Goal: Task Accomplishment & Management: Complete application form

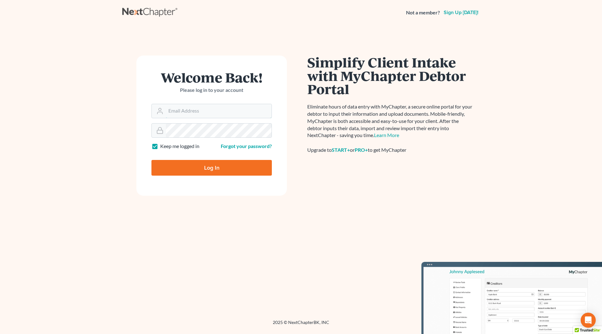
type input "[PERSON_NAME][EMAIL_ADDRESS][DOMAIN_NAME]"
click at [197, 166] on input "Log In" at bounding box center [211, 168] width 120 height 16
type input "Thinking..."
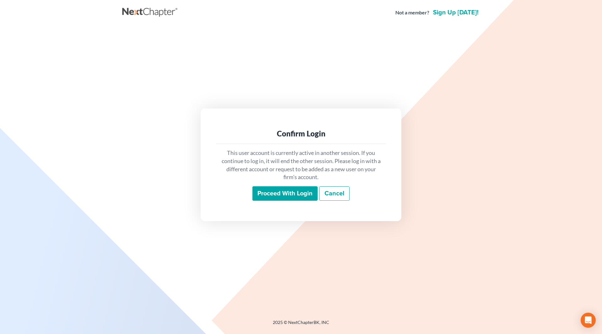
click at [284, 196] on input "Proceed with login" at bounding box center [284, 193] width 65 height 14
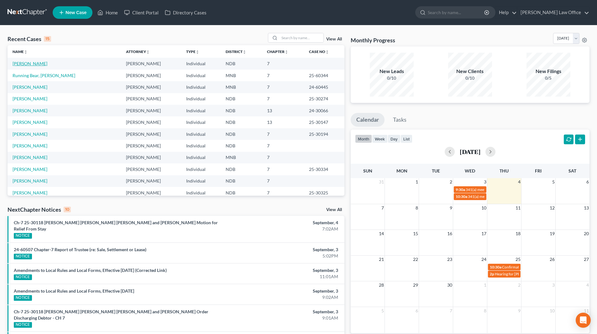
click at [36, 65] on link "Pazdernik, Crystal" at bounding box center [30, 63] width 35 height 5
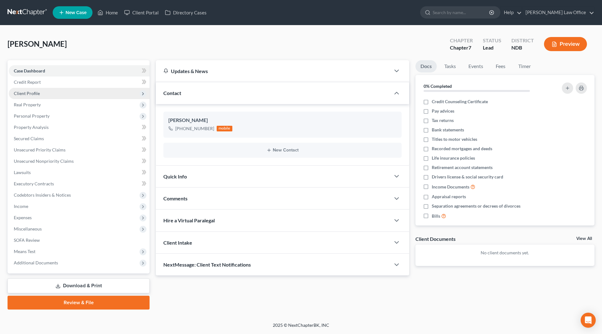
click at [28, 92] on span "Client Profile" at bounding box center [27, 93] width 26 height 5
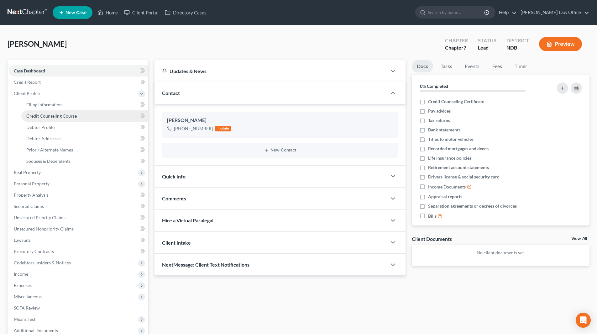
click at [51, 116] on span "Credit Counseling Course" at bounding box center [51, 115] width 50 height 5
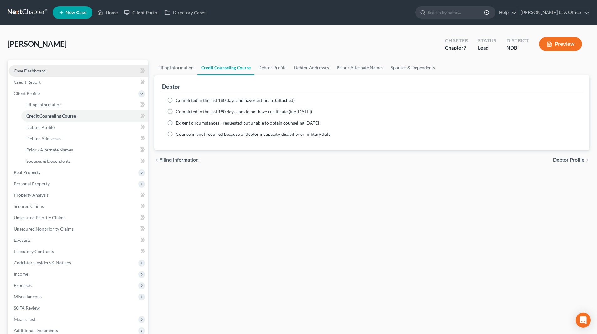
click at [34, 72] on span "Case Dashboard" at bounding box center [30, 70] width 32 height 5
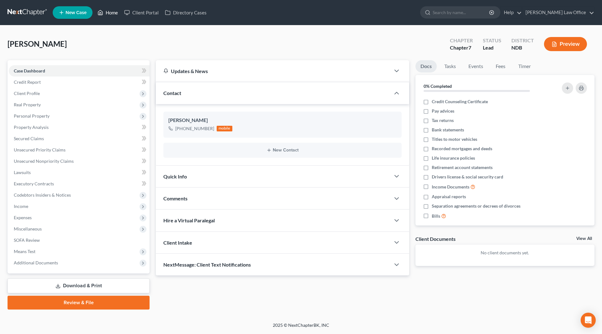
click at [114, 13] on link "Home" at bounding box center [107, 12] width 27 height 11
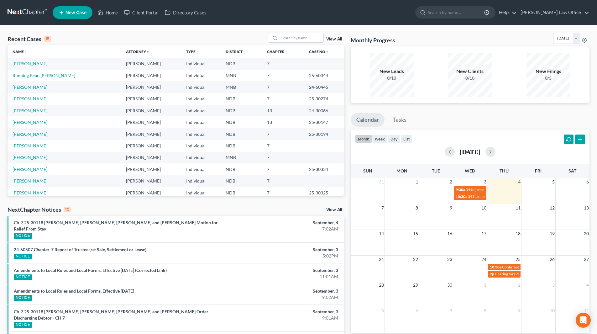
click at [338, 40] on link "View All" at bounding box center [334, 39] width 16 height 4
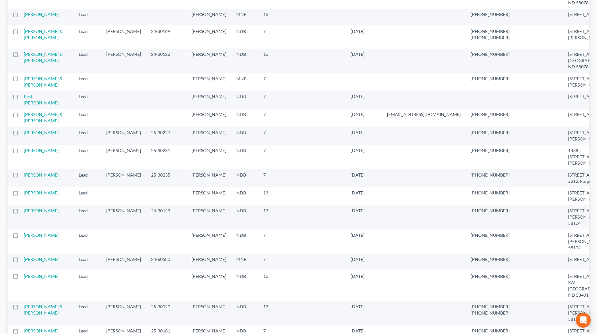
scroll to position [345, 0]
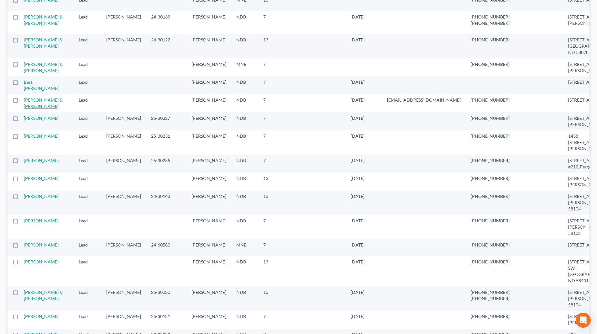
click at [34, 109] on link "Leintz, Paul & Limvere, Leslie" at bounding box center [43, 103] width 39 height 12
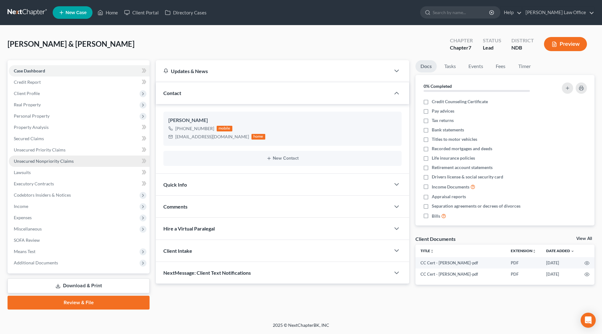
click at [44, 161] on span "Unsecured Nonpriority Claims" at bounding box center [44, 160] width 60 height 5
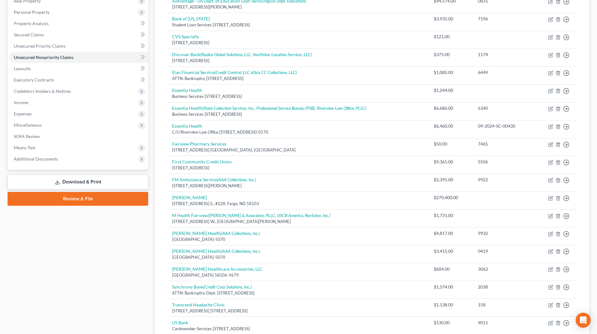
scroll to position [94, 0]
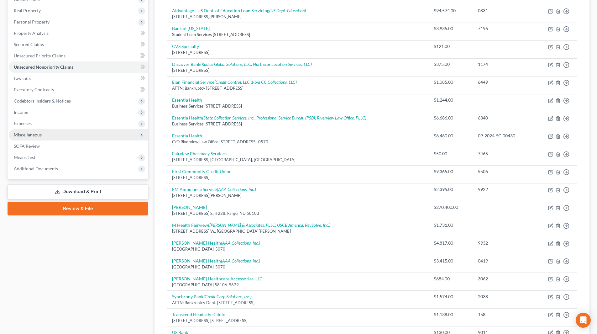
click at [31, 135] on span "Miscellaneous" at bounding box center [28, 134] width 28 height 5
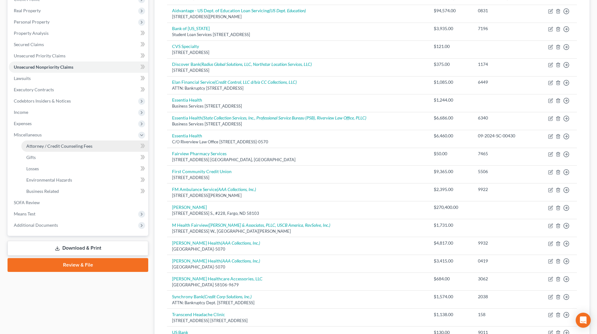
click at [39, 143] on span "Attorney / Credit Counseling Fees" at bounding box center [59, 145] width 66 height 5
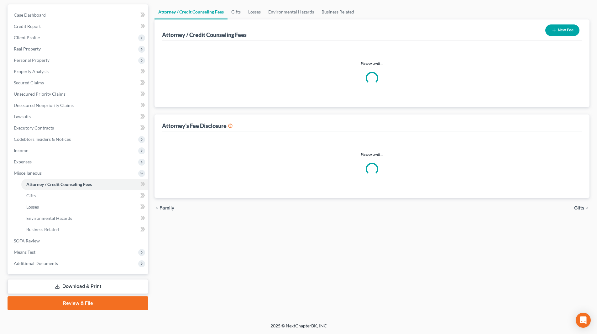
scroll to position [33, 0]
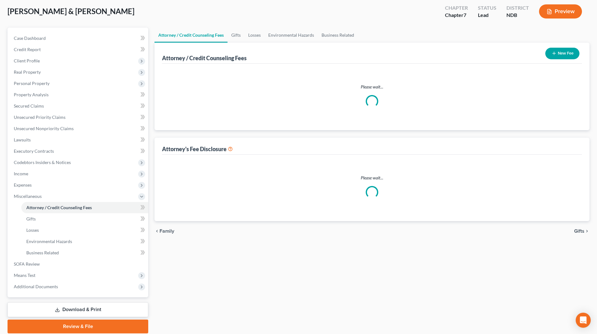
select select "1"
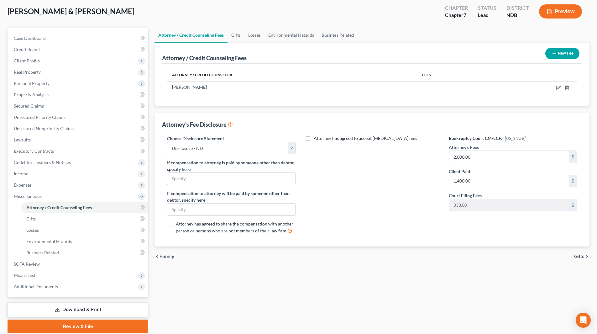
scroll to position [0, 0]
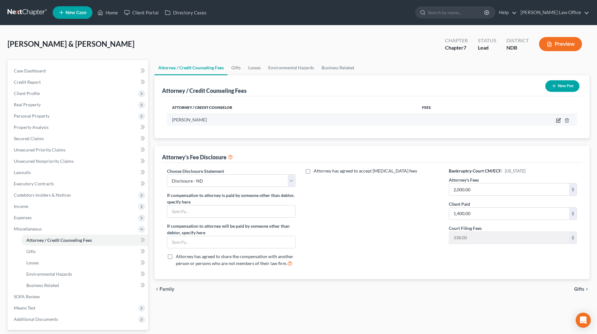
click at [557, 119] on icon "button" at bounding box center [558, 121] width 4 height 4
select select "29"
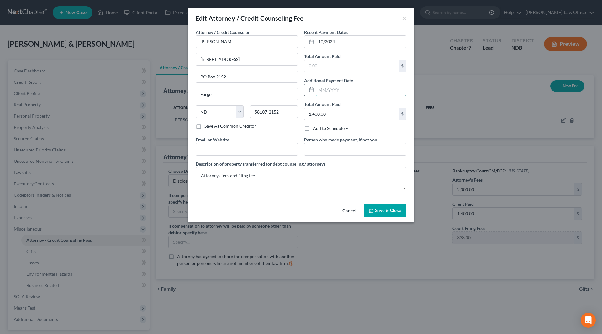
click at [337, 88] on input "text" at bounding box center [361, 90] width 90 height 12
type input "10/2024"
click at [350, 43] on input "10/2024" at bounding box center [361, 42] width 90 height 12
type input "1"
type input "7"
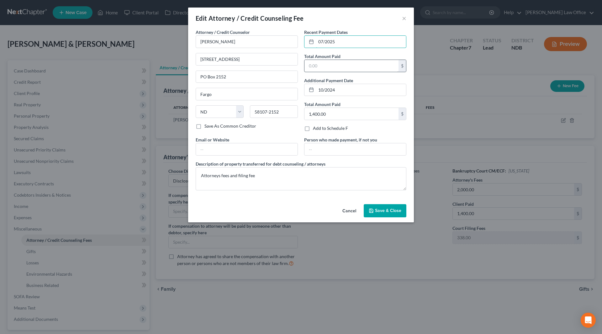
type input "07/2025"
click at [346, 64] on input "text" at bounding box center [351, 66] width 94 height 12
type input "1,638"
click at [220, 177] on textarea "Attorneys fees and filing fee" at bounding box center [301, 178] width 211 height 23
type textarea "Attorneys fee and filing fee"
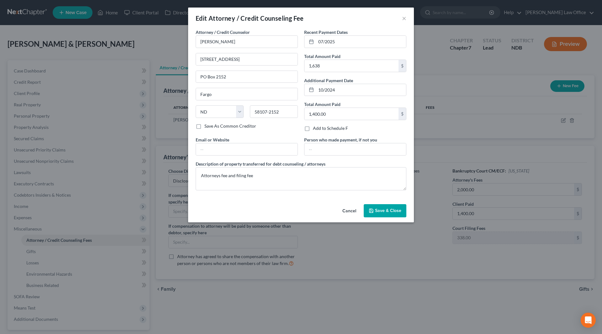
click at [366, 202] on div "Cancel Save & Close" at bounding box center [301, 211] width 226 height 21
click at [378, 209] on span "Save & Close" at bounding box center [388, 210] width 26 height 5
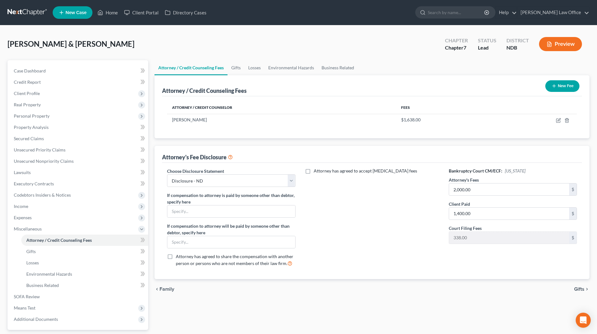
click at [473, 182] on label "Attorney's Fees" at bounding box center [464, 179] width 30 height 7
type input "2,700"
click at [479, 211] on input "1,400.00" at bounding box center [509, 213] width 120 height 12
type input "2,700"
click at [44, 70] on span "Case Dashboard" at bounding box center [30, 70] width 32 height 5
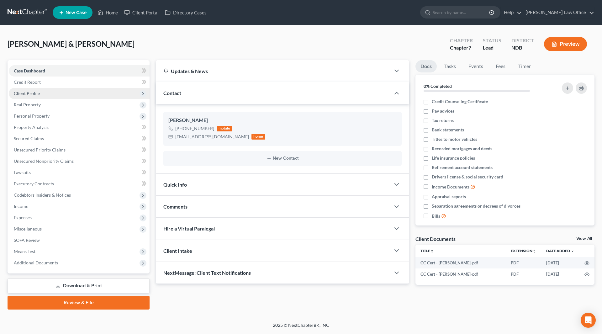
click at [14, 92] on span "Client Profile" at bounding box center [27, 93] width 26 height 5
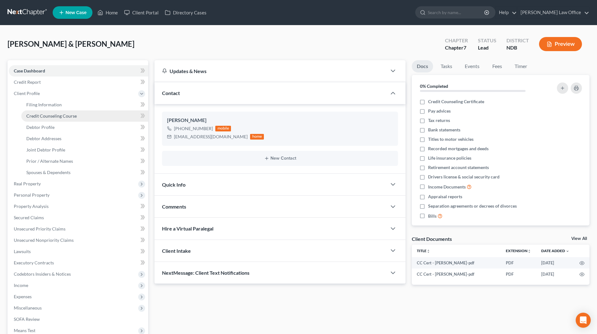
click at [43, 117] on span "Credit Counseling Course" at bounding box center [51, 115] width 50 height 5
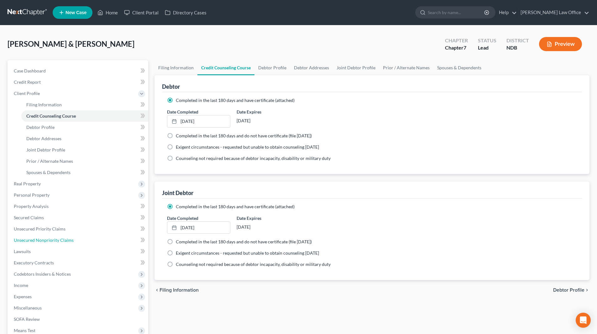
drag, startPoint x: 42, startPoint y: 237, endPoint x: 409, endPoint y: 233, distance: 367.2
click at [42, 237] on span "Unsecured Nonpriority Claims" at bounding box center [44, 239] width 60 height 5
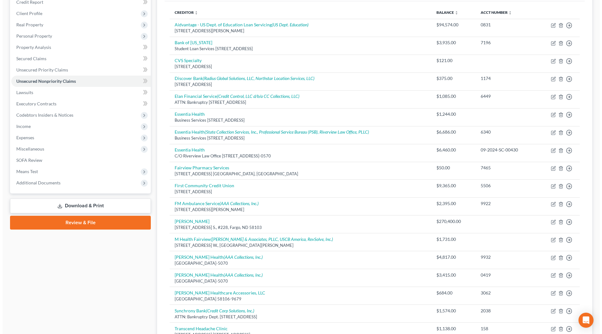
scroll to position [94, 0]
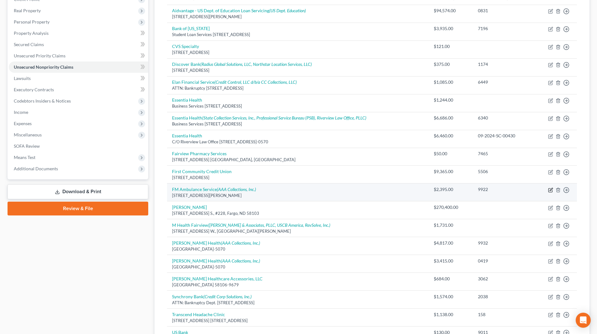
click at [550, 191] on icon "button" at bounding box center [550, 189] width 5 height 5
select select "29"
select select "9"
select select "1"
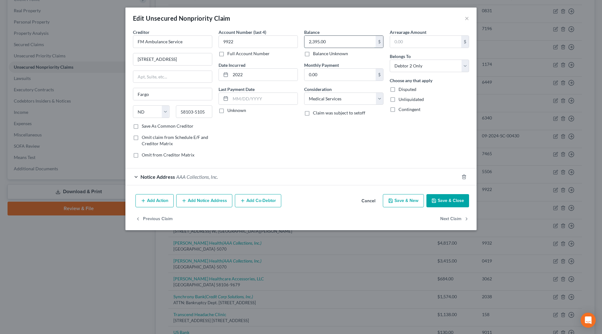
click at [343, 42] on input "2,395.00" at bounding box center [339, 42] width 71 height 12
type input "2,745"
click at [446, 199] on button "Save & Close" at bounding box center [447, 200] width 43 height 13
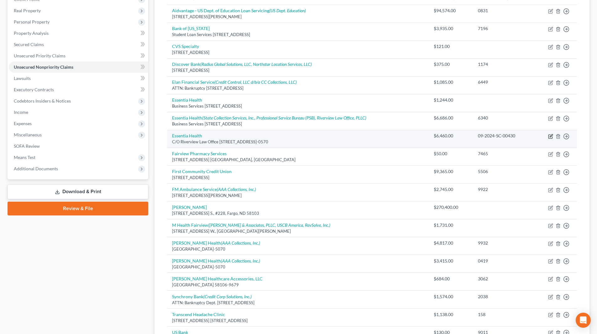
click at [550, 136] on icon "button" at bounding box center [550, 136] width 5 height 5
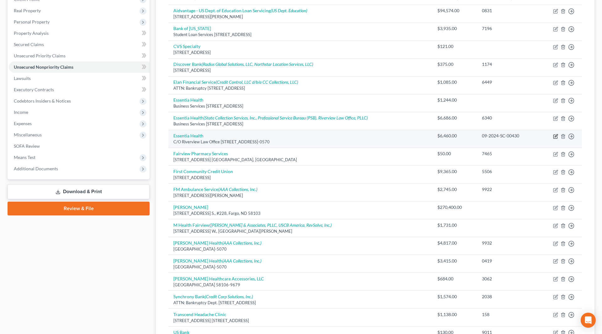
select select "24"
select select "14"
select select "0"
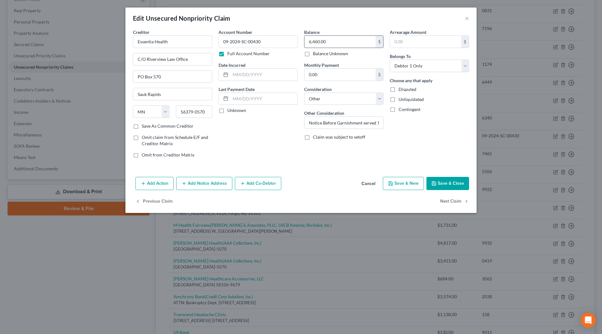
click at [348, 43] on input "6,460.00" at bounding box center [339, 42] width 71 height 12
type input "6,897"
click at [346, 124] on input "Notice Before Garnishment served 10.07/2024" at bounding box center [343, 123] width 79 height 12
drag, startPoint x: 342, startPoint y: 123, endPoint x: 354, endPoint y: 122, distance: 12.5
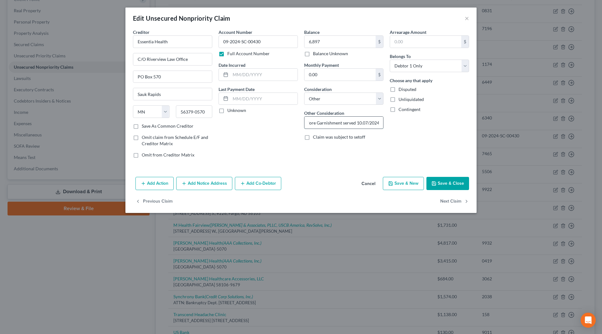
click at [354, 122] on input "Notice Before Garnishment served 10.07/2024" at bounding box center [343, 123] width 79 height 12
click at [320, 122] on input "Notice Before Garnishment dated 4/03/2025" at bounding box center [343, 123] width 79 height 12
type input "Garnishee Summons and Notice to Defendant dated 4/03/2025"
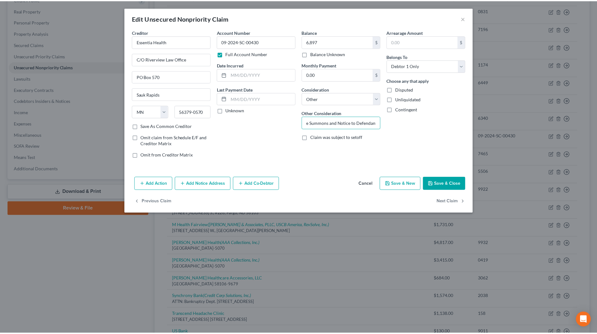
scroll to position [0, 0]
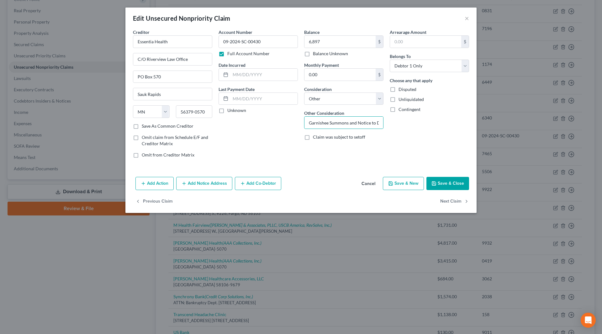
click at [458, 181] on button "Save & Close" at bounding box center [447, 183] width 43 height 13
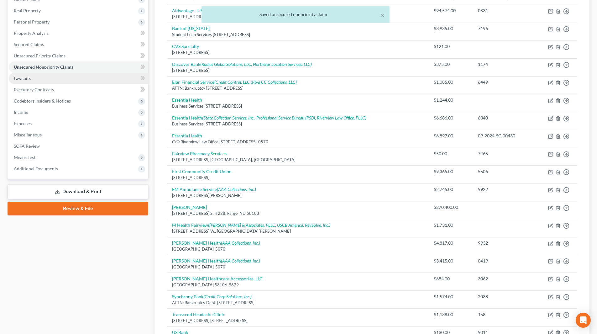
click at [36, 79] on link "Lawsuits" at bounding box center [78, 78] width 139 height 11
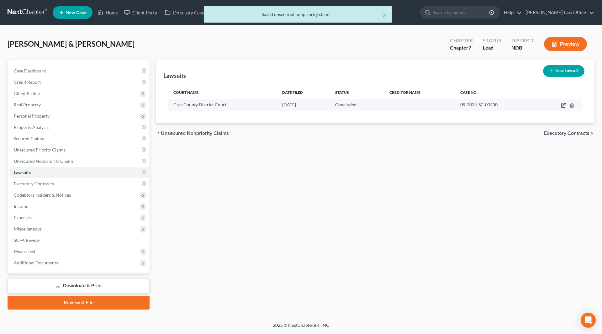
click at [561, 104] on icon "button" at bounding box center [563, 105] width 5 height 5
select select "29"
select select "2"
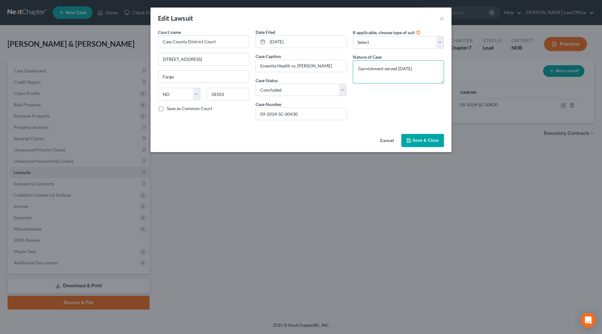
click at [357, 66] on textarea "Garnishment served 10/07/2024" at bounding box center [397, 71] width 91 height 23
type textarea "Garnishee Summons and Notice to Defendant dated 4/03/2025"
click at [406, 137] on button "Save & Close" at bounding box center [422, 140] width 43 height 13
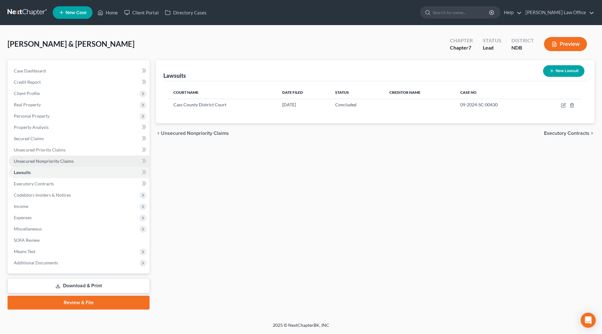
click at [62, 159] on span "Unsecured Nonpriority Claims" at bounding box center [44, 160] width 60 height 5
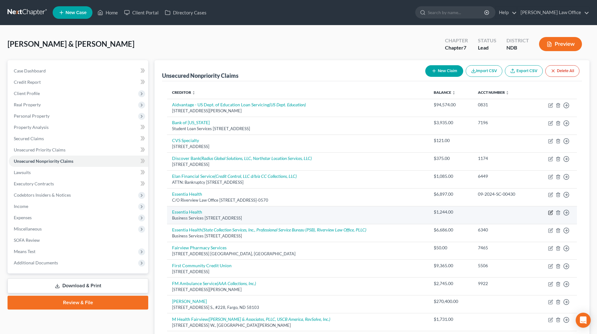
click at [550, 212] on icon "button" at bounding box center [550, 212] width 5 height 5
select select "24"
select select "9"
select select "1"
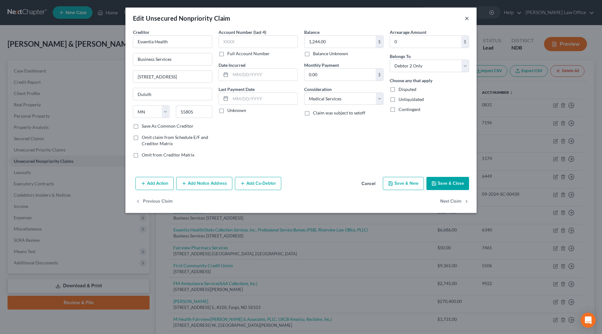
click at [466, 16] on button "×" at bounding box center [466, 18] width 4 height 8
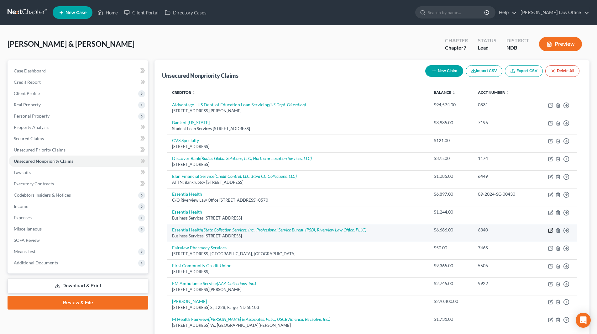
click at [550, 230] on icon "button" at bounding box center [550, 230] width 5 height 5
select select "24"
select select "9"
select select "0"
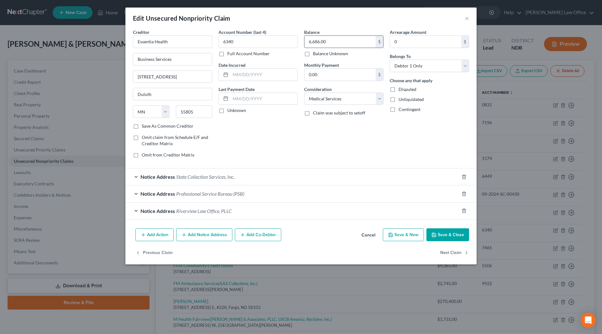
click at [337, 44] on input "6,686.00" at bounding box center [339, 42] width 71 height 12
type input "7,048"
click at [443, 236] on button "Save & Close" at bounding box center [447, 234] width 43 height 13
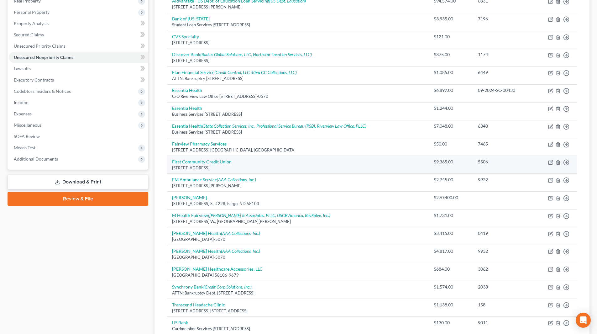
scroll to position [125, 0]
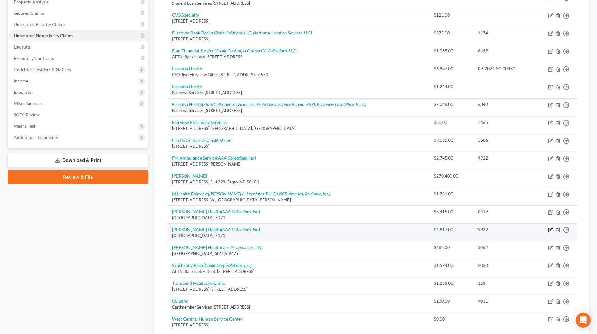
click at [548, 229] on icon "button" at bounding box center [550, 229] width 5 height 5
select select "43"
select select "9"
select select "0"
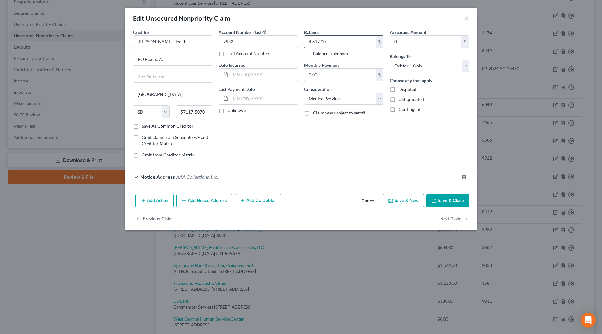
click at [344, 40] on input "4,817.00" at bounding box center [339, 42] width 71 height 12
type input "6,166"
click at [467, 203] on button "Save & Close" at bounding box center [447, 200] width 43 height 13
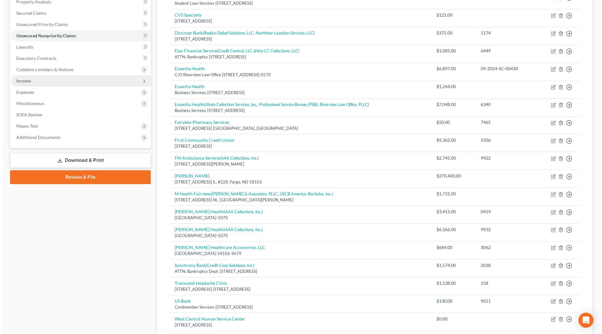
scroll to position [0, 0]
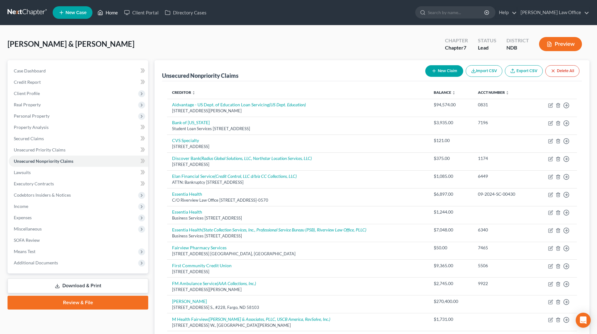
click at [112, 14] on link "Home" at bounding box center [107, 12] width 27 height 11
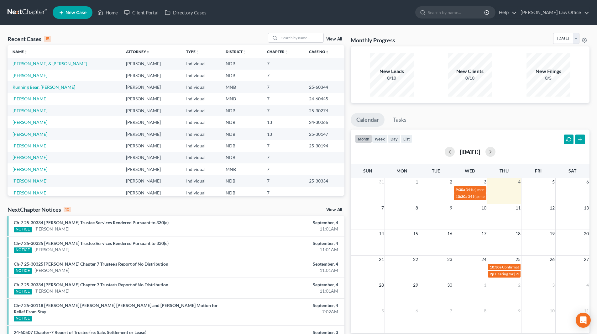
click at [39, 180] on link "Clark-Heinonen, Kaitlynn" at bounding box center [30, 180] width 35 height 5
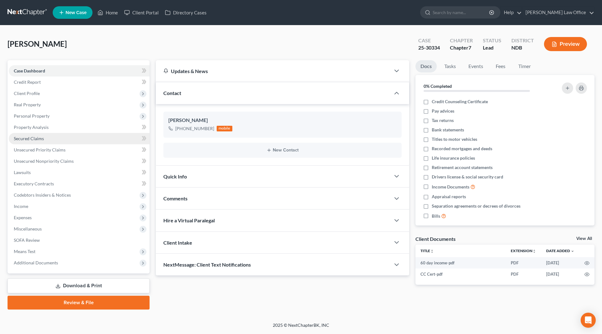
click at [39, 136] on span "Secured Claims" at bounding box center [29, 138] width 30 height 5
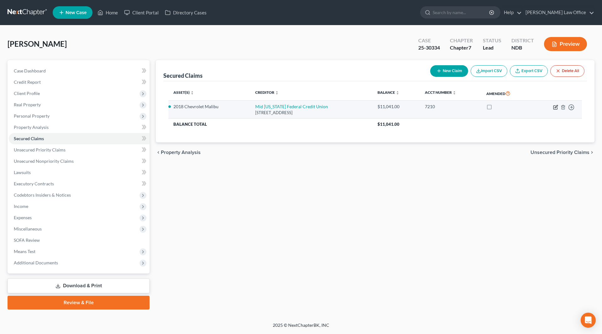
click at [556, 106] on icon "button" at bounding box center [555, 107] width 5 height 5
select select "24"
select select "0"
select select "4"
select select "0"
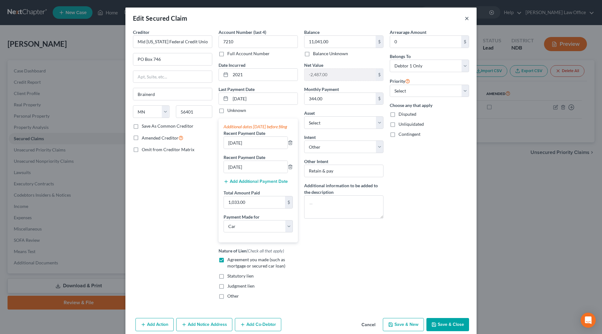
click at [465, 19] on button "×" at bounding box center [466, 18] width 4 height 8
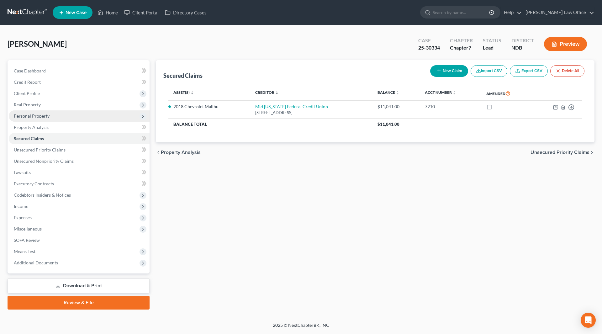
click at [50, 116] on span "Personal Property" at bounding box center [79, 115] width 141 height 11
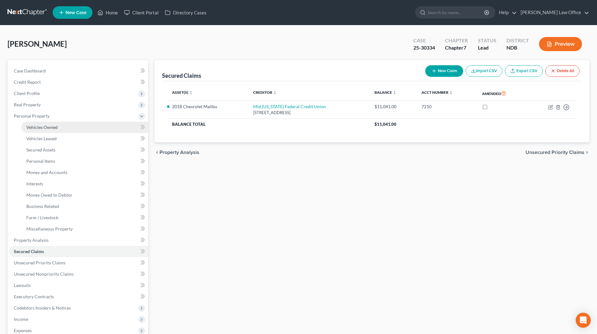
click at [51, 125] on span "Vehicles Owned" at bounding box center [41, 126] width 31 height 5
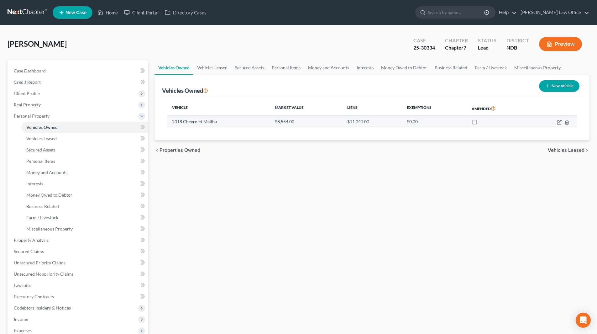
click at [556, 121] on td at bounding box center [553, 122] width 47 height 12
click at [558, 121] on icon "button" at bounding box center [559, 122] width 5 height 5
select select "0"
select select "8"
select select "3"
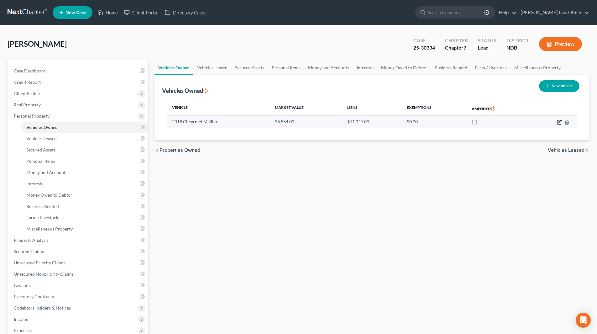
select select "0"
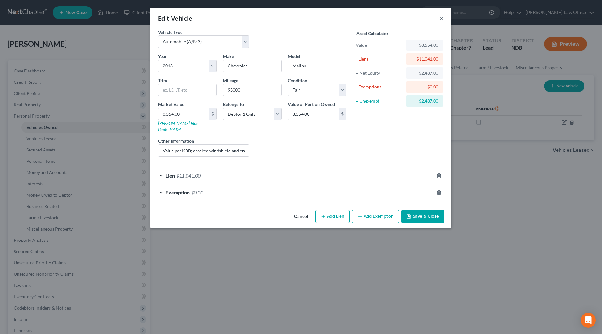
click at [441, 19] on button "×" at bounding box center [441, 18] width 4 height 8
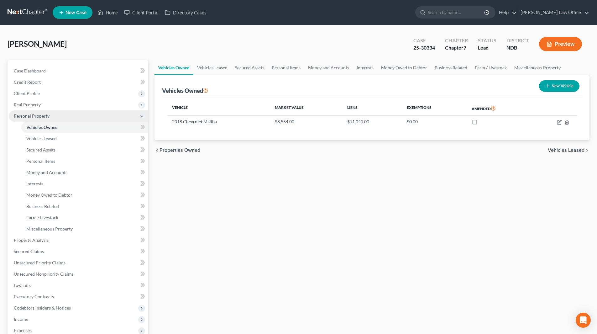
click at [39, 119] on span "Personal Property" at bounding box center [78, 115] width 139 height 11
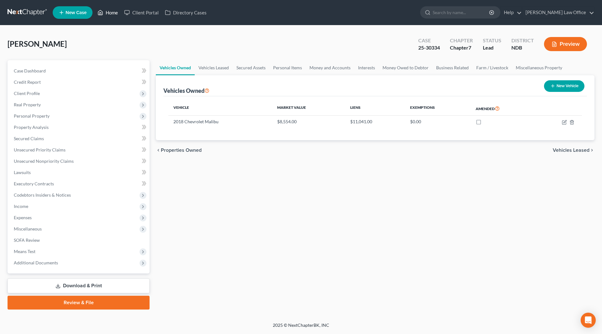
click at [108, 14] on link "Home" at bounding box center [107, 12] width 27 height 11
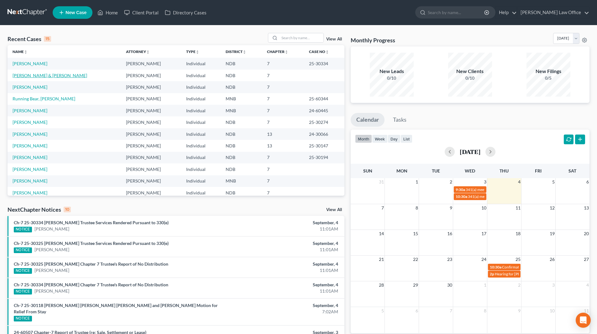
click at [30, 76] on link "Leintz, Paul & Limvere, Leslie" at bounding box center [50, 75] width 75 height 5
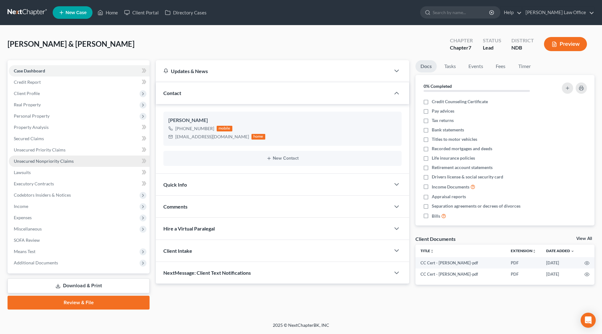
click at [43, 160] on span "Unsecured Nonpriority Claims" at bounding box center [44, 160] width 60 height 5
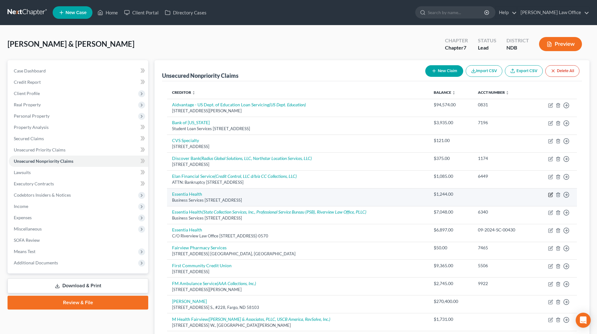
click at [549, 194] on icon "button" at bounding box center [550, 194] width 5 height 5
select select "24"
select select "9"
select select "1"
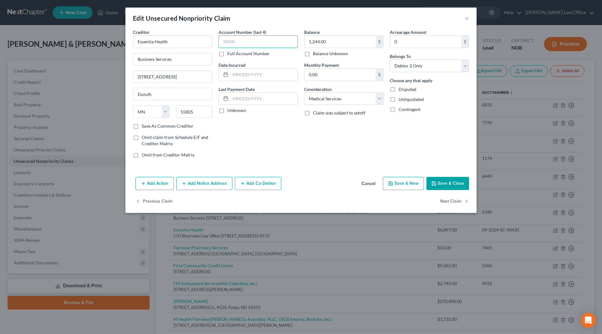
click at [260, 42] on input "text" at bounding box center [257, 41] width 79 height 13
type input "1160"
click at [342, 42] on input "1,244.00" at bounding box center [339, 42] width 71 height 12
click at [522, 150] on div "Edit Unsecured Nonpriority Claim × Creditor * Essentia Health Business Services…" at bounding box center [301, 167] width 602 height 334
click at [351, 45] on input "1,244.00" at bounding box center [339, 42] width 71 height 12
